Goal: Transaction & Acquisition: Register for event/course

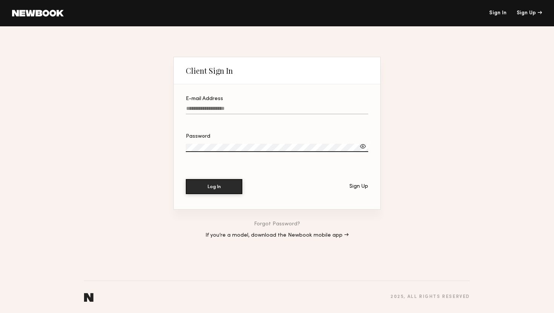
click at [44, 11] on link at bounding box center [38, 13] width 52 height 7
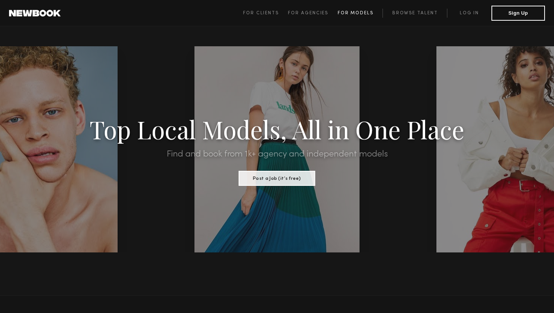
click at [355, 13] on span "For Models" at bounding box center [356, 13] width 36 height 5
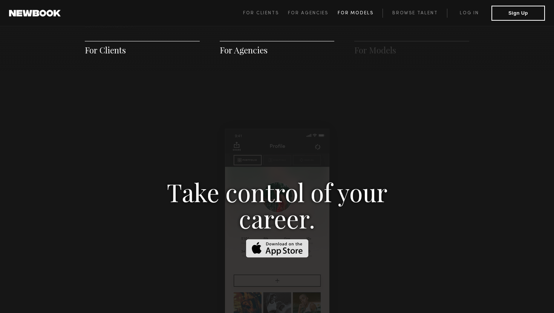
scroll to position [1084, 0]
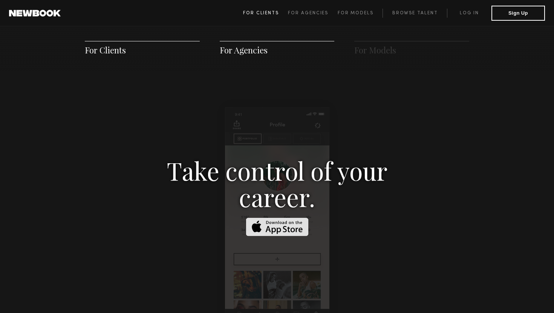
click at [277, 12] on span "For Clients" at bounding box center [261, 13] width 36 height 5
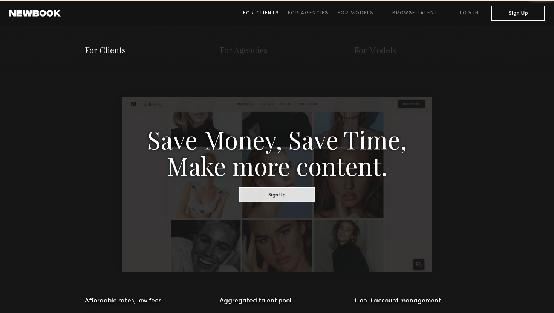
scroll to position [376, 0]
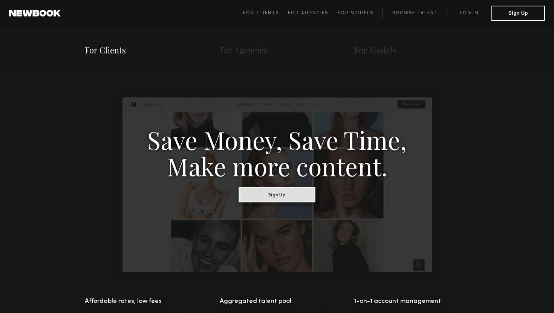
click at [273, 196] on button "Sign Up" at bounding box center [277, 194] width 76 height 15
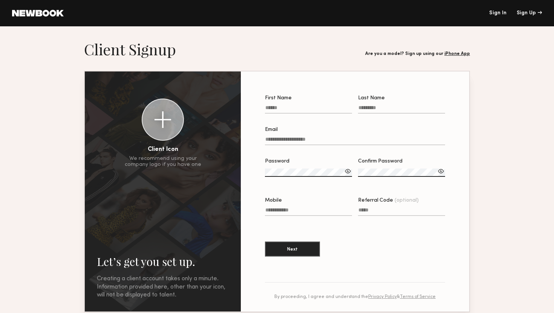
click at [50, 14] on link at bounding box center [38, 13] width 52 height 7
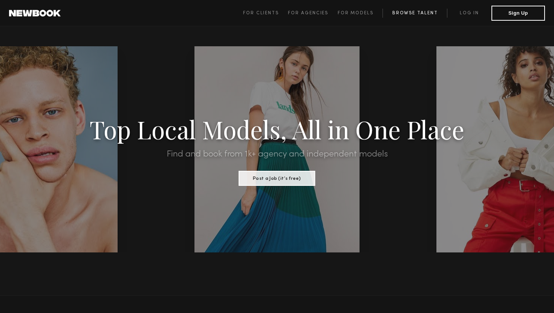
click at [417, 14] on link "Browse Talent" at bounding box center [414, 13] width 64 height 9
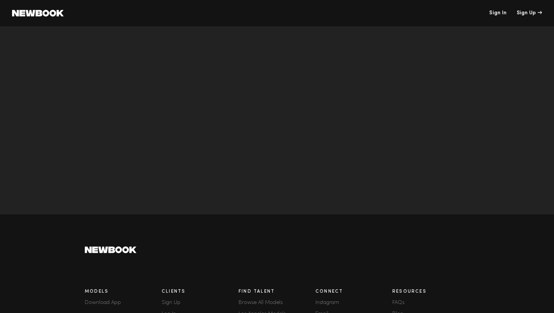
scroll to position [2613, 0]
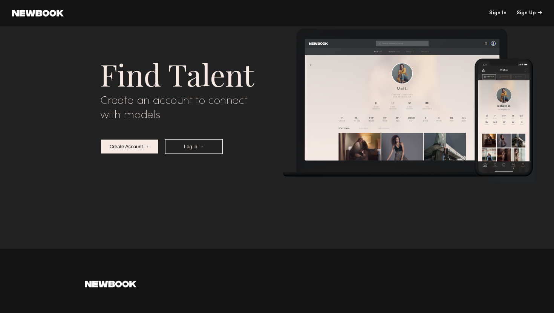
click at [132, 151] on button "Create Account →" at bounding box center [129, 146] width 58 height 15
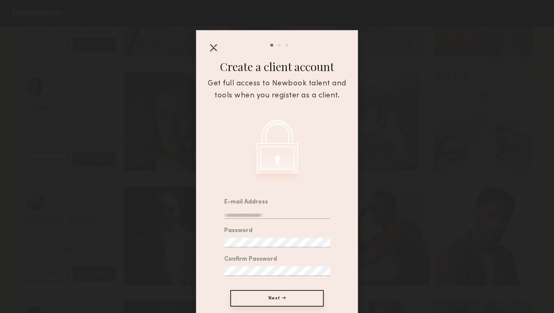
scroll to position [30, 0]
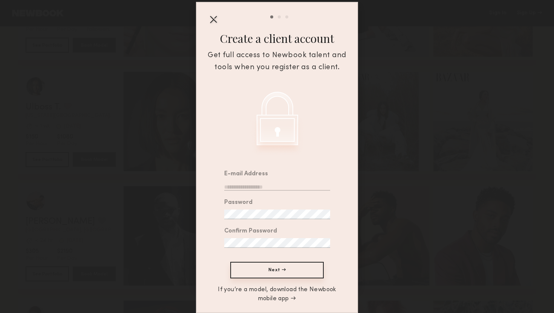
click at [279, 183] on input "email" at bounding box center [277, 186] width 106 height 10
type input "**********"
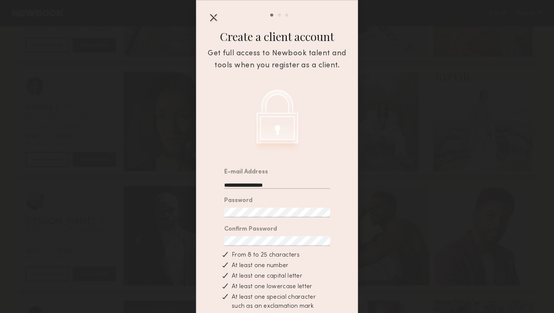
scroll to position [101, 0]
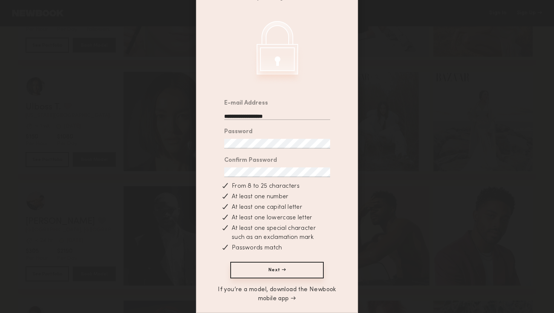
click at [270, 275] on button "Next →" at bounding box center [276, 270] width 93 height 17
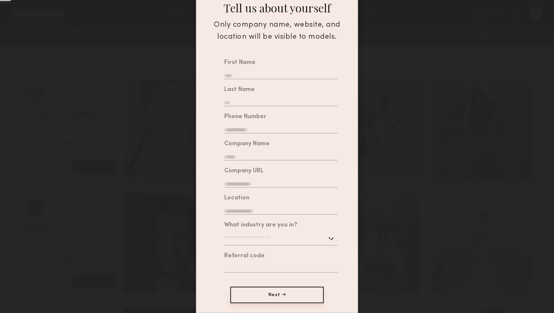
scroll to position [2734, 0]
click at [287, 75] on input "text" at bounding box center [280, 75] width 113 height 10
type input "****"
click at [269, 105] on input "text" at bounding box center [280, 102] width 113 height 10
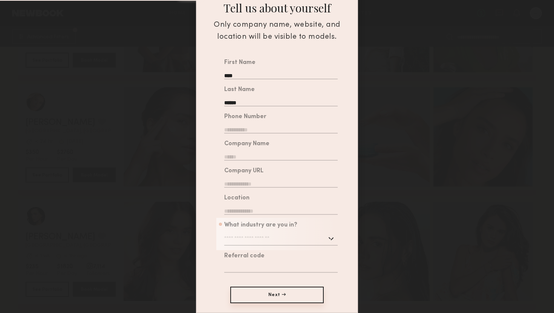
type input "******"
click at [281, 133] on input "text" at bounding box center [280, 129] width 113 height 10
click at [286, 237] on div "What industry are you in? Advertising Apparel Cosmetics Entertainment Publishin…" at bounding box center [280, 234] width 113 height 23
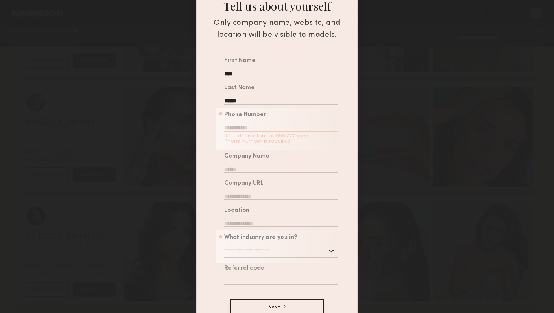
click at [280, 254] on input "text" at bounding box center [280, 252] width 113 height 14
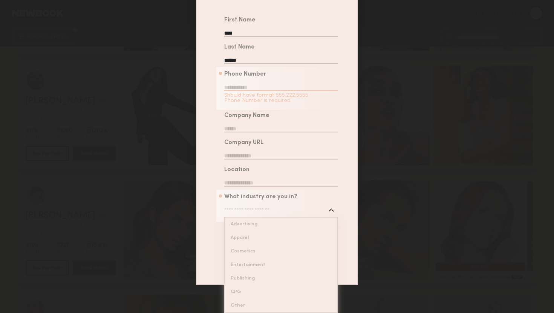
scroll to position [1528, 0]
type input "*******"
click at [241, 218] on div "******* Advertising Apparel Cosmetics Entertainment Publishing CPG Other" at bounding box center [280, 211] width 113 height 14
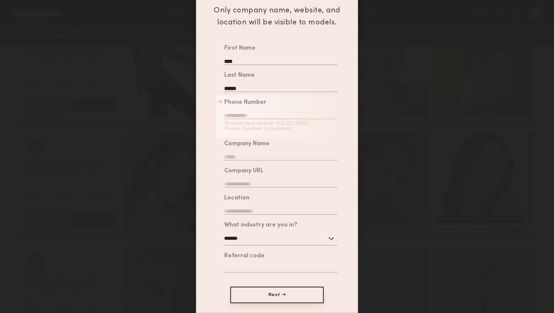
click at [269, 185] on input "text" at bounding box center [280, 183] width 113 height 10
click at [269, 156] on input "text" at bounding box center [280, 156] width 113 height 10
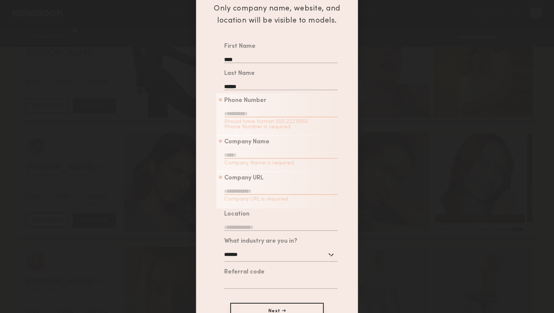
click at [269, 116] on input "text" at bounding box center [280, 113] width 113 height 10
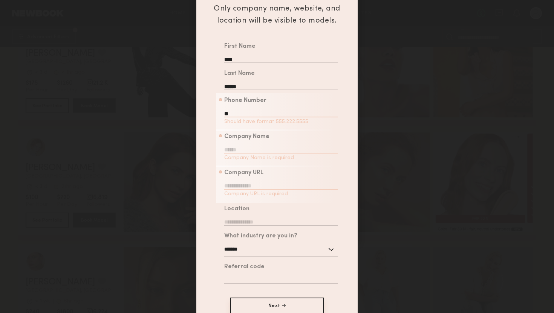
type input "*"
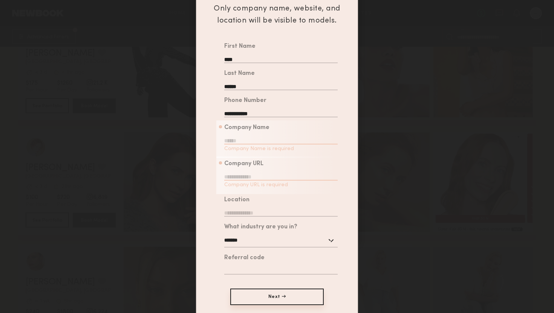
type input "**********"
click at [276, 143] on input "text" at bounding box center [280, 140] width 113 height 10
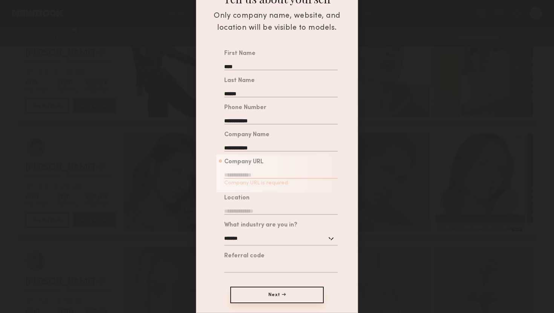
type input "**********"
click at [290, 173] on input "text" at bounding box center [280, 174] width 113 height 10
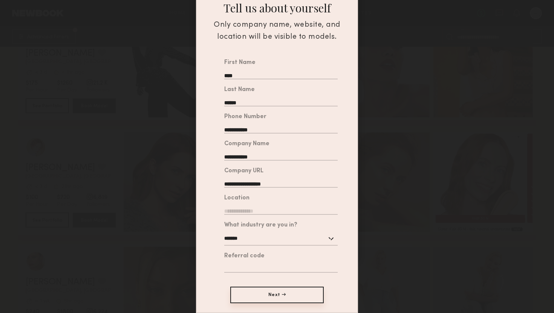
type input "**********"
click at [293, 207] on input "text" at bounding box center [280, 210] width 113 height 10
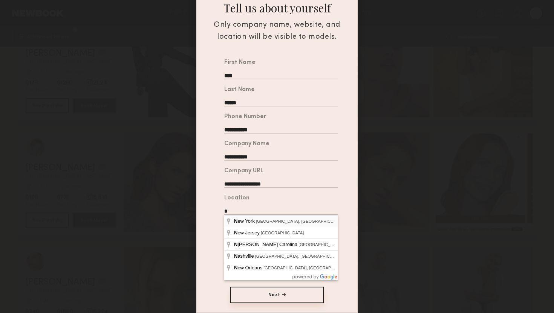
type input "**********"
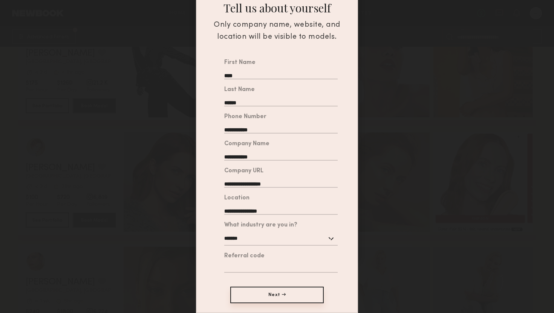
click at [287, 298] on button "Next →" at bounding box center [276, 295] width 93 height 17
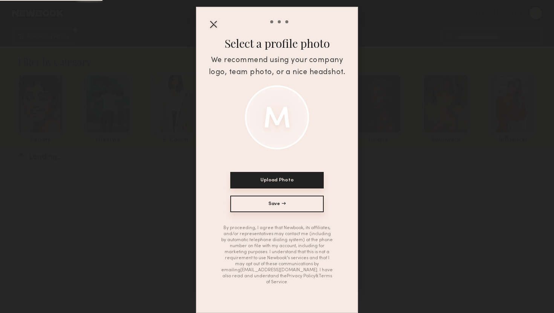
scroll to position [19, 0]
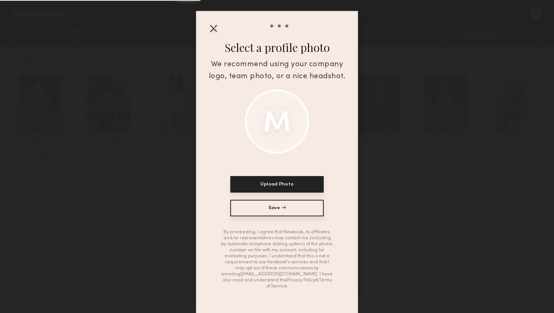
click at [284, 212] on button "Save →" at bounding box center [276, 208] width 93 height 17
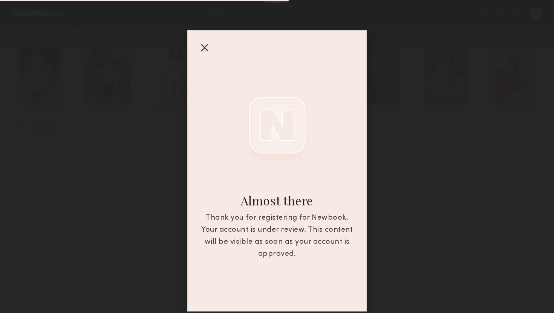
scroll to position [205, 0]
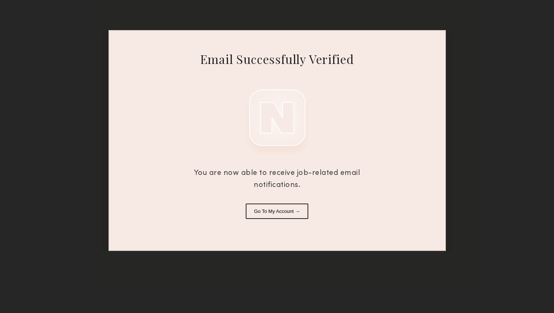
click at [286, 212] on button "Go To My Account →" at bounding box center [277, 211] width 63 height 15
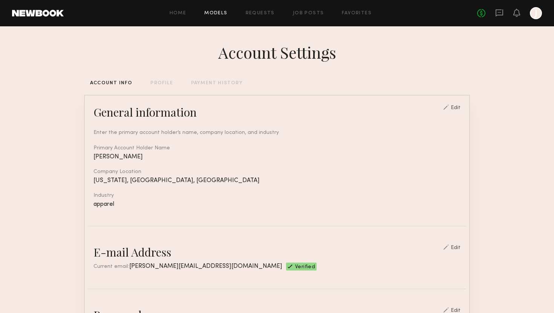
click at [221, 14] on link "Models" at bounding box center [215, 13] width 23 height 5
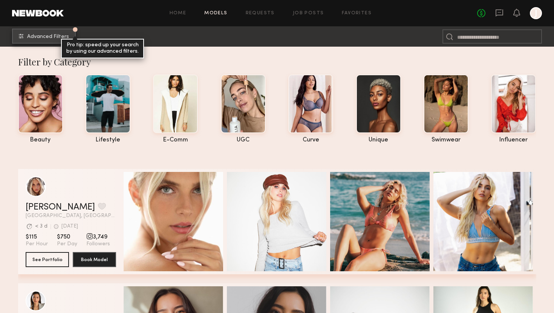
click at [66, 36] on span "Advanced Filters" at bounding box center [48, 36] width 42 height 5
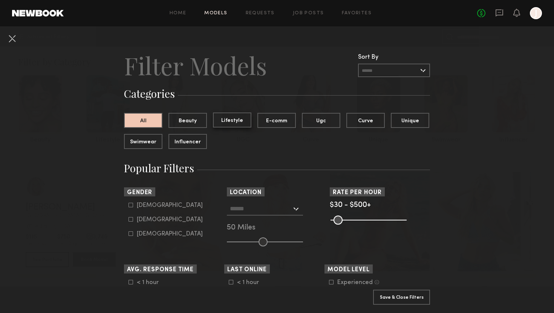
click at [237, 120] on button "Lifestyle" at bounding box center [232, 120] width 38 height 15
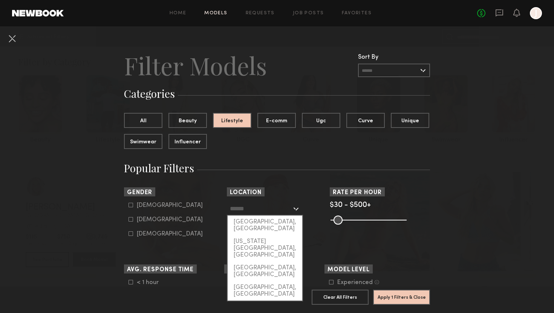
click at [252, 208] on input "text" at bounding box center [261, 208] width 62 height 13
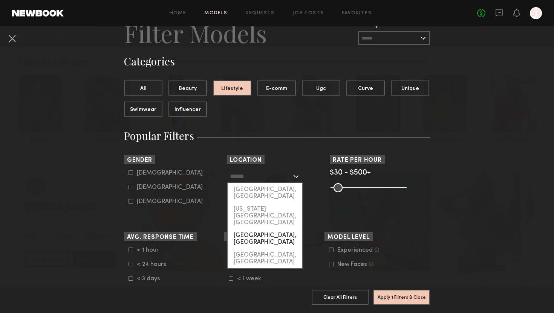
scroll to position [36, 0]
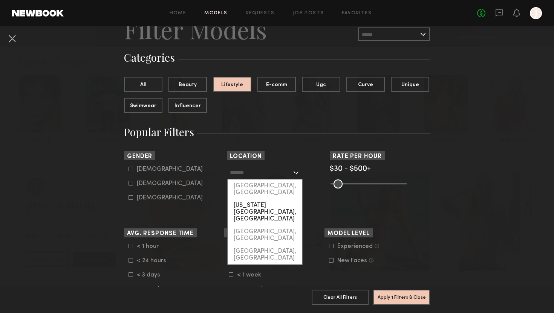
click at [254, 199] on div "[US_STATE][GEOGRAPHIC_DATA], [GEOGRAPHIC_DATA]" at bounding box center [265, 212] width 75 height 26
type input "**********"
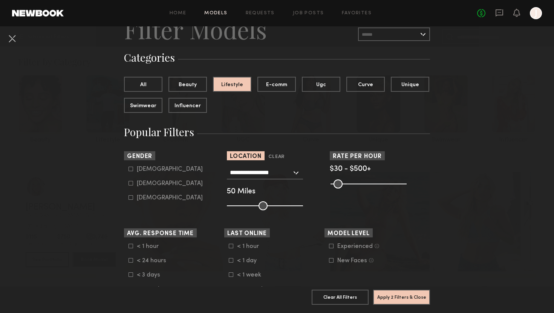
click at [131, 186] on icon at bounding box center [130, 183] width 5 height 5
type input "**"
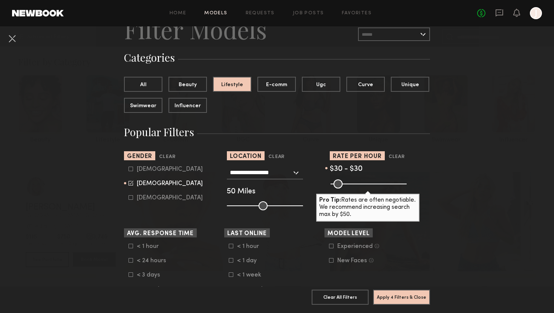
drag, startPoint x: 403, startPoint y: 185, endPoint x: 327, endPoint y: 181, distance: 75.8
click at [330, 181] on input "range" at bounding box center [368, 184] width 76 height 9
drag, startPoint x: 333, startPoint y: 184, endPoint x: 360, endPoint y: 183, distance: 26.7
type input "***"
click at [360, 183] on input "range" at bounding box center [368, 184] width 76 height 9
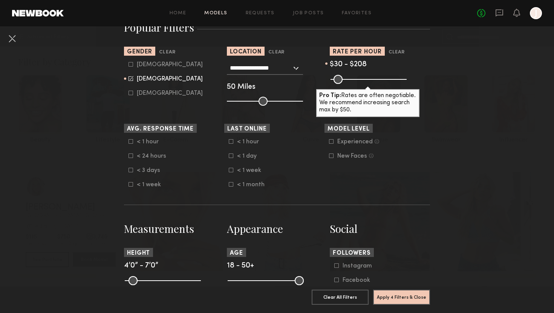
scroll to position [157, 0]
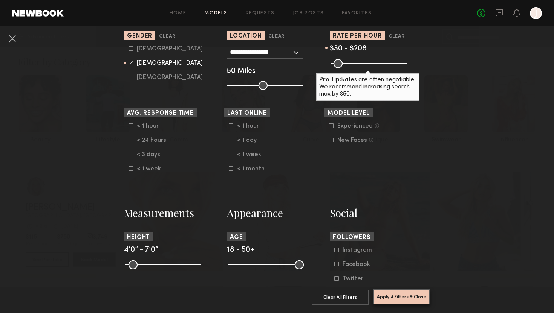
click at [402, 295] on button "Apply 4 Filters & Close" at bounding box center [401, 297] width 57 height 15
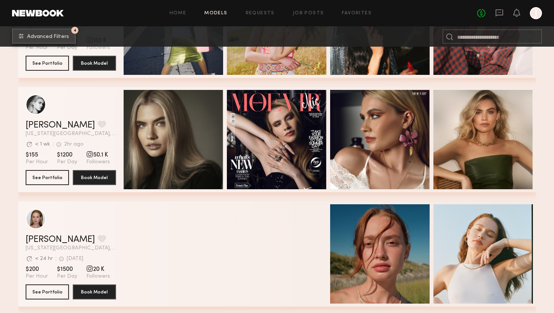
scroll to position [3079, 0]
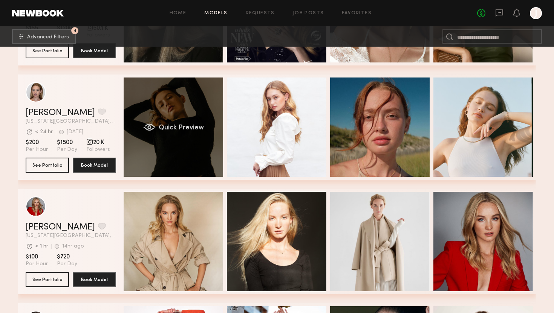
click at [177, 109] on div "Quick Preview" at bounding box center [173, 127] width 99 height 99
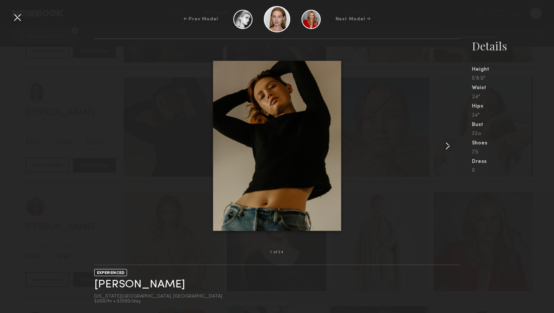
click at [446, 147] on common-icon at bounding box center [448, 146] width 12 height 12
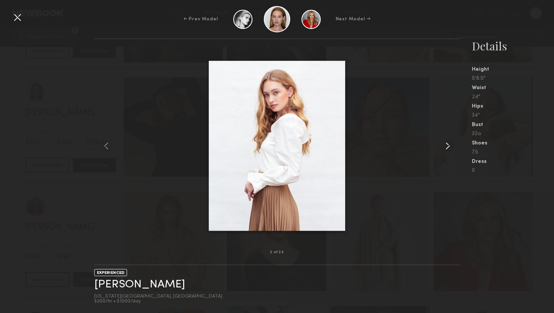
click at [446, 147] on common-icon at bounding box center [448, 146] width 12 height 12
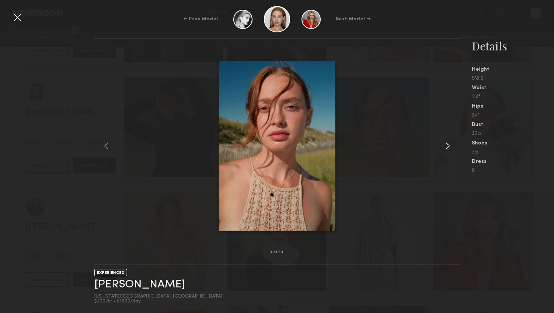
click at [446, 147] on common-icon at bounding box center [448, 146] width 12 height 12
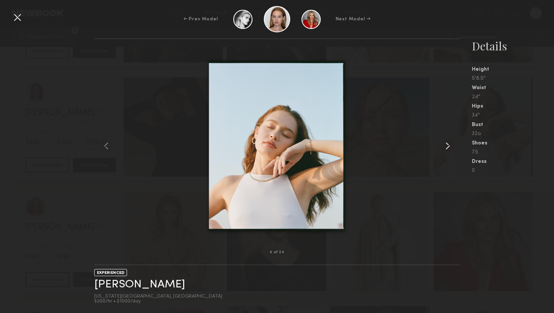
click at [446, 147] on common-icon at bounding box center [448, 146] width 12 height 12
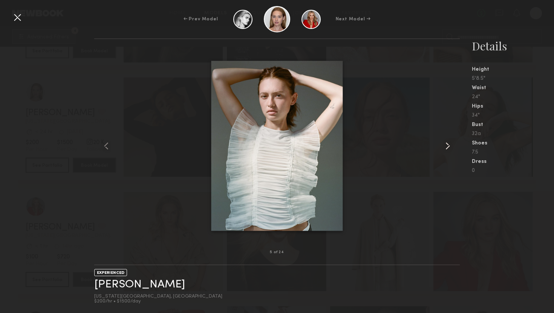
click at [446, 147] on common-icon at bounding box center [448, 146] width 12 height 12
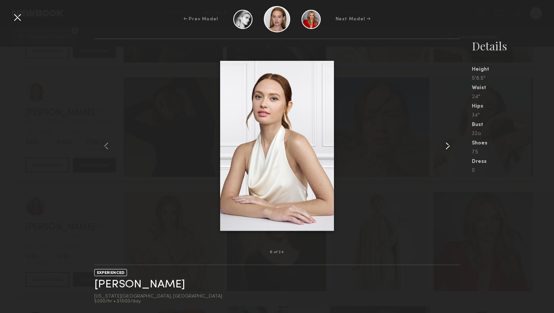
click at [446, 147] on common-icon at bounding box center [448, 146] width 12 height 12
